Goal: Information Seeking & Learning: Understand process/instructions

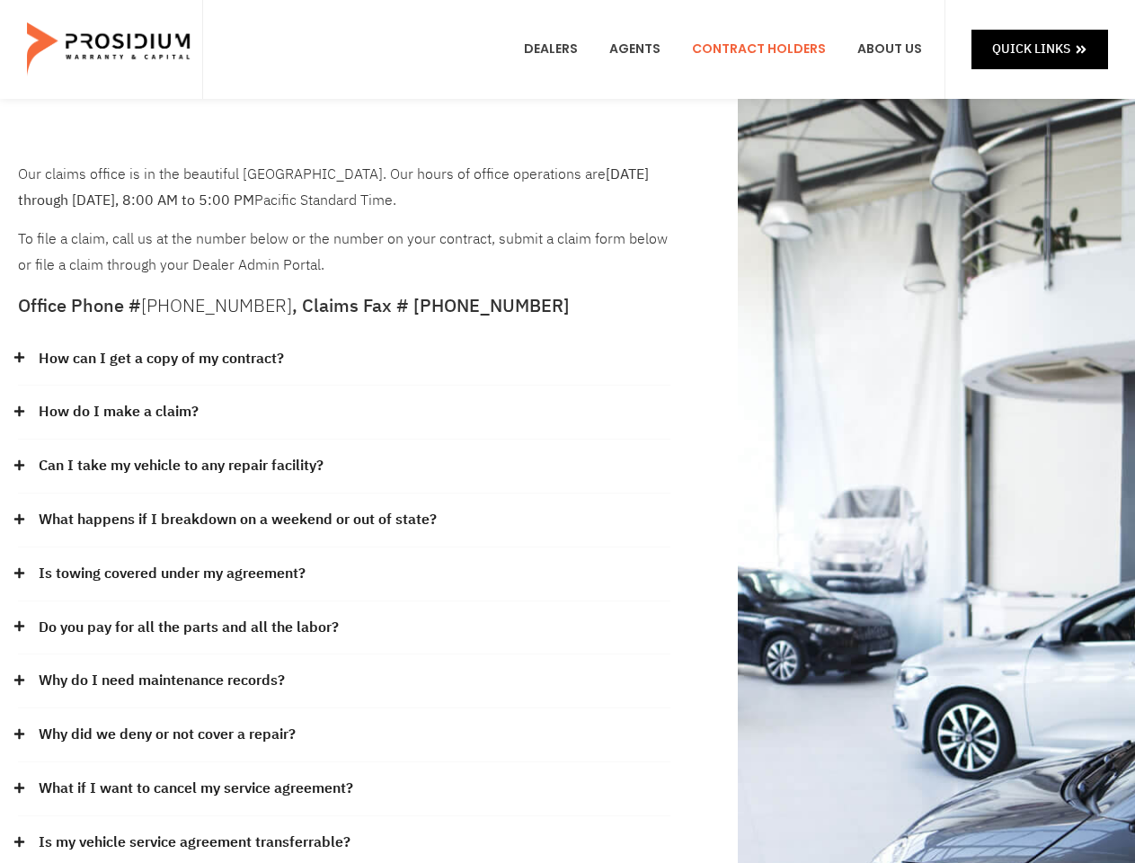
click at [567, 431] on div "How do I make a claim?" at bounding box center [344, 413] width 653 height 54
click at [344, 360] on div "How can I get a copy of my contract?" at bounding box center [344, 360] width 653 height 54
click at [160, 359] on link "How can I get a copy of my contract?" at bounding box center [161, 359] width 245 height 26
click at [344, 413] on div "How do I make a claim?" at bounding box center [344, 413] width 653 height 54
click at [118, 412] on link "How do I make a claim?" at bounding box center [119, 412] width 160 height 26
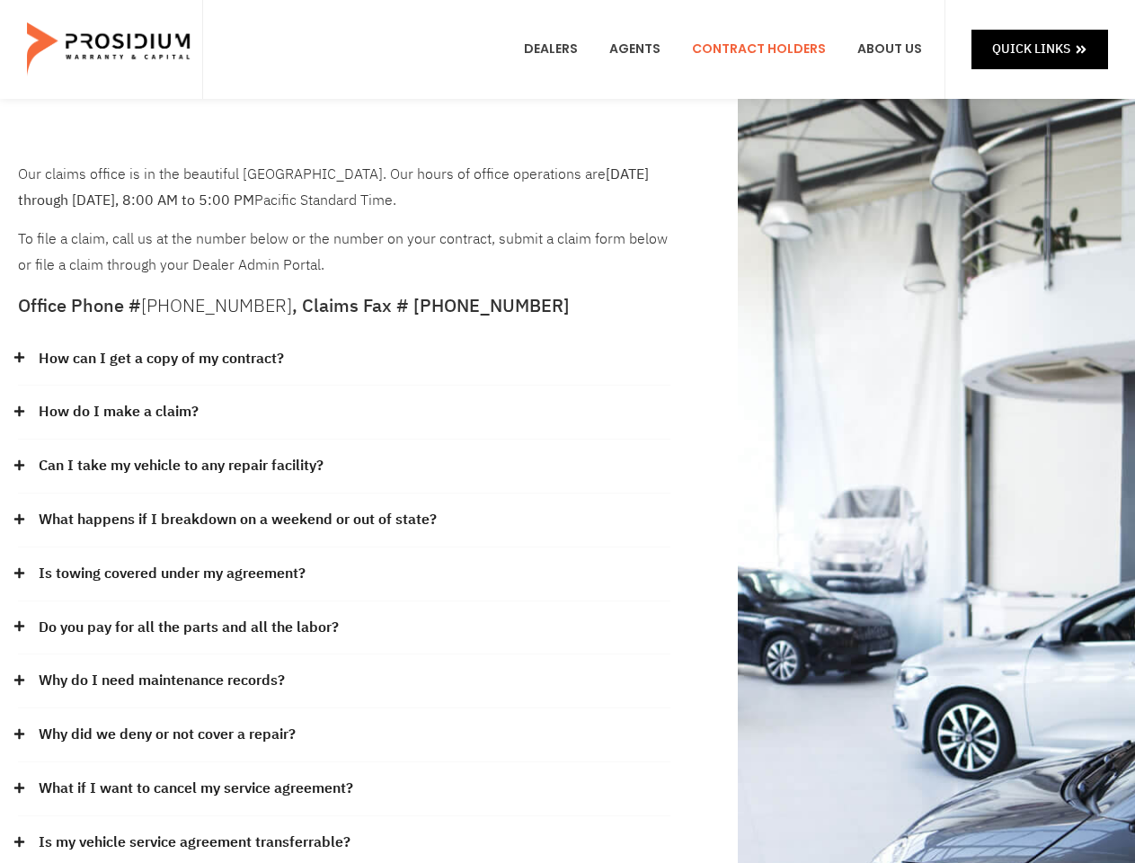
click at [344, 467] on div "Can I take my vehicle to any repair facility?" at bounding box center [344, 467] width 653 height 54
click at [182, 466] on link "Can I take my vehicle to any repair facility?" at bounding box center [181, 466] width 285 height 26
click at [344, 520] on link "What happens if I breakdown on a weekend or out of state?" at bounding box center [238, 520] width 398 height 26
click at [236, 520] on link "What happens if I breakdown on a weekend or out of state?" at bounding box center [238, 520] width 398 height 26
click at [344, 574] on div "Is towing covered under my agreement?" at bounding box center [344, 574] width 653 height 54
